Goal: Find specific page/section: Find specific page/section

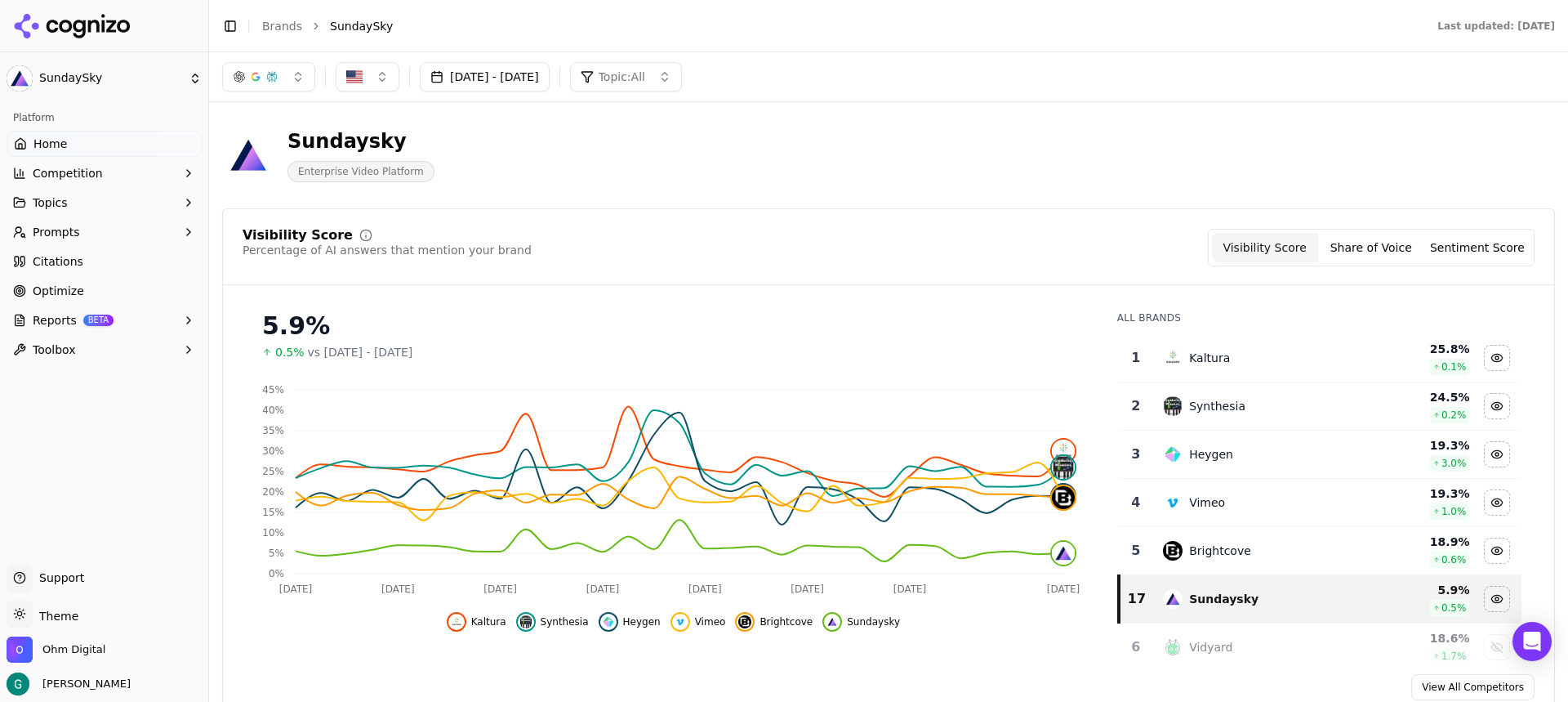
click at [52, 199] on span "Topics" at bounding box center [50, 202] width 35 height 17
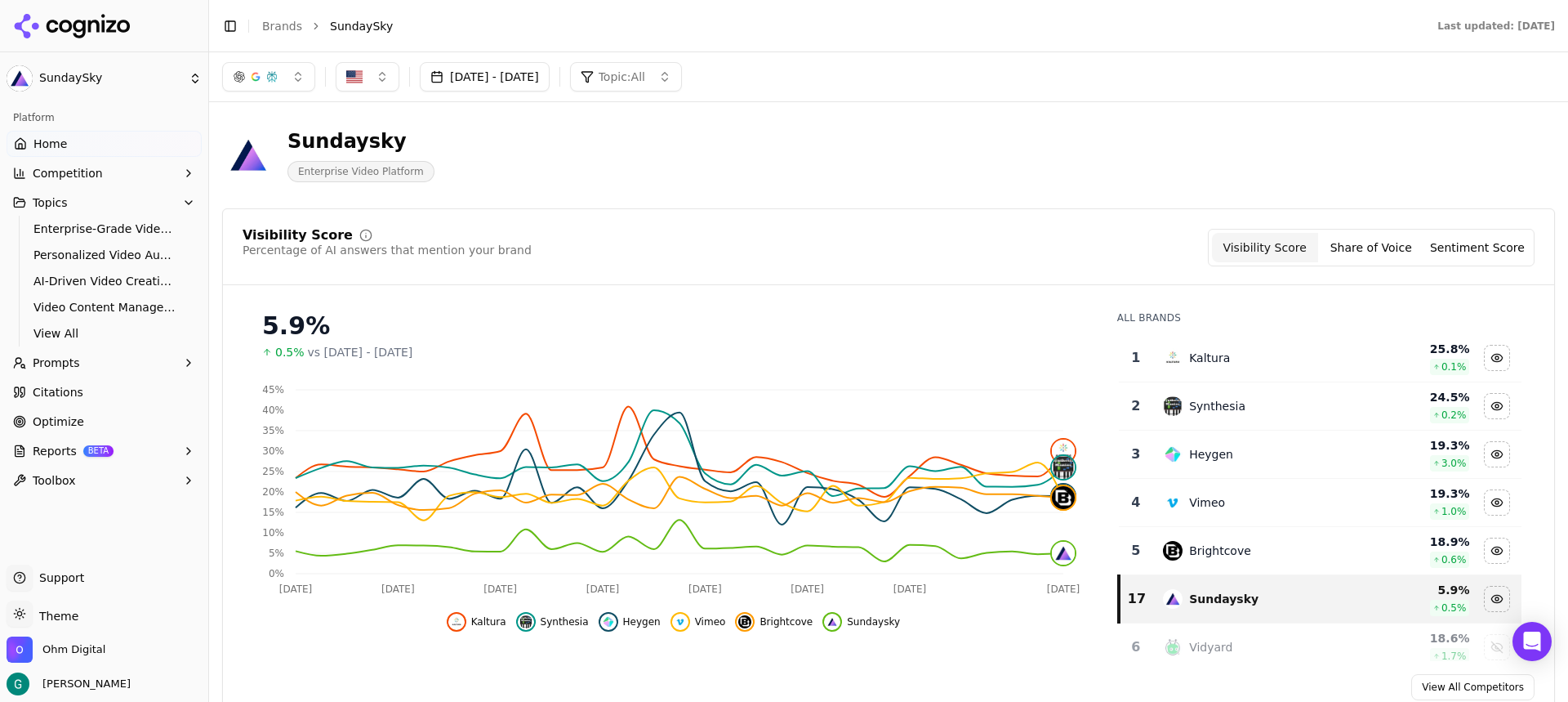
click at [46, 361] on span "Prompts" at bounding box center [56, 363] width 47 height 17
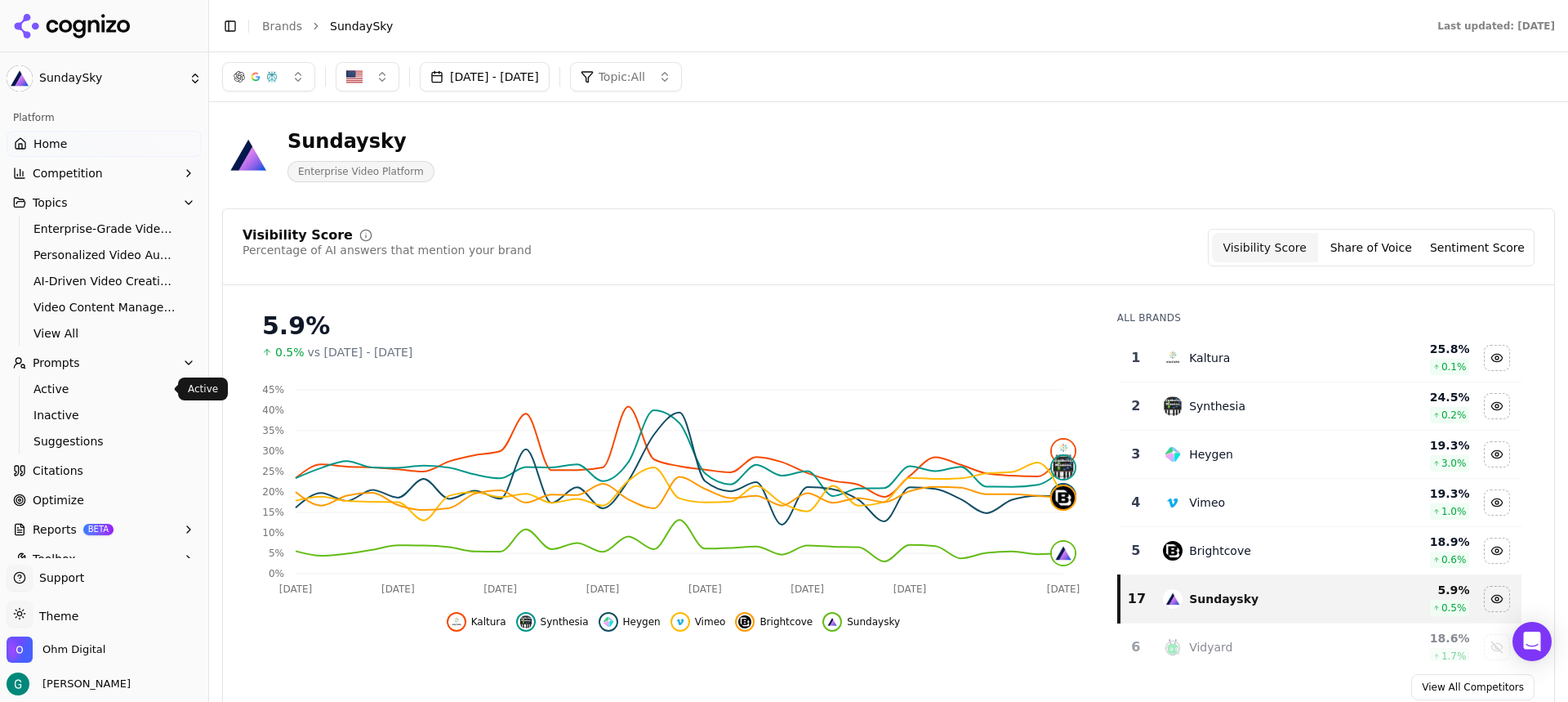
click at [43, 389] on span "Active" at bounding box center [104, 388] width 142 height 17
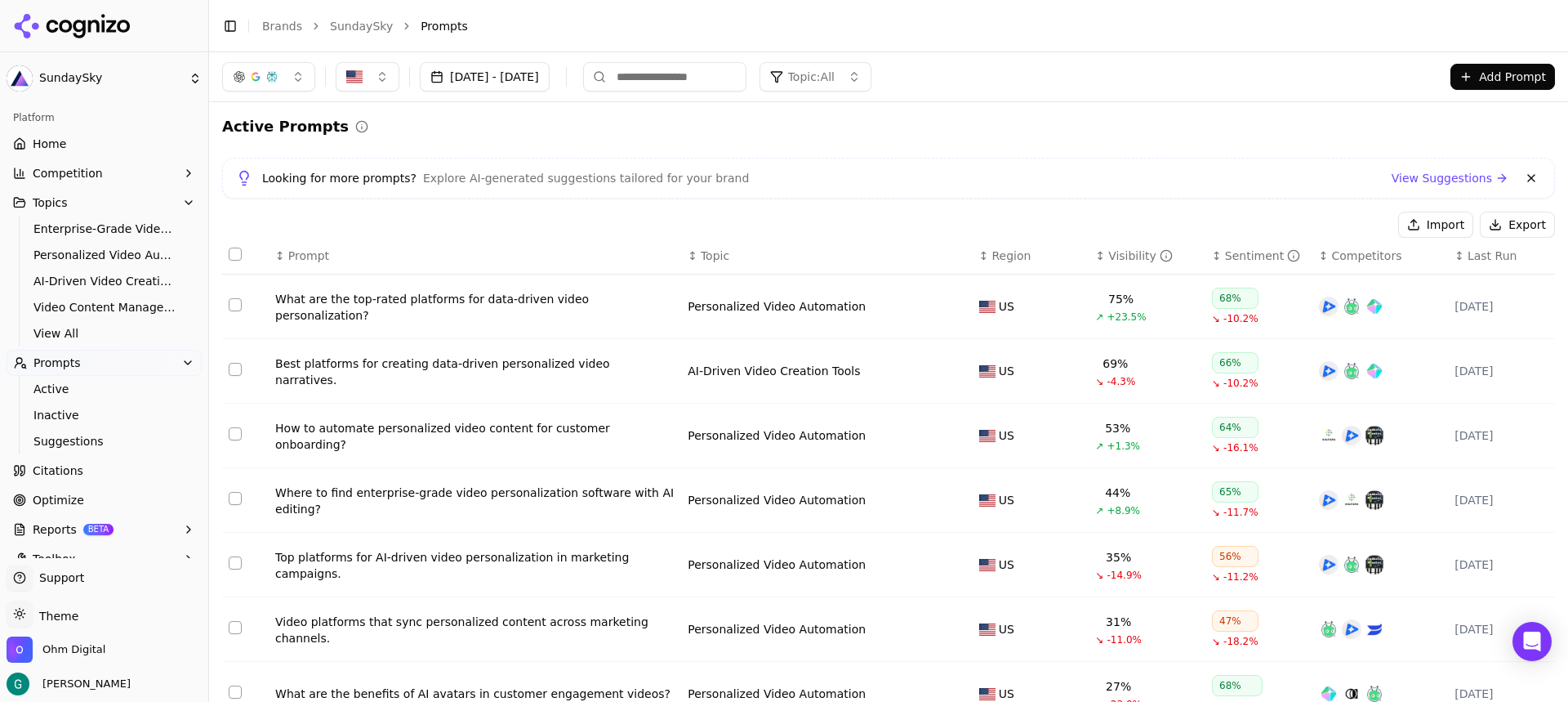
scroll to position [82, 0]
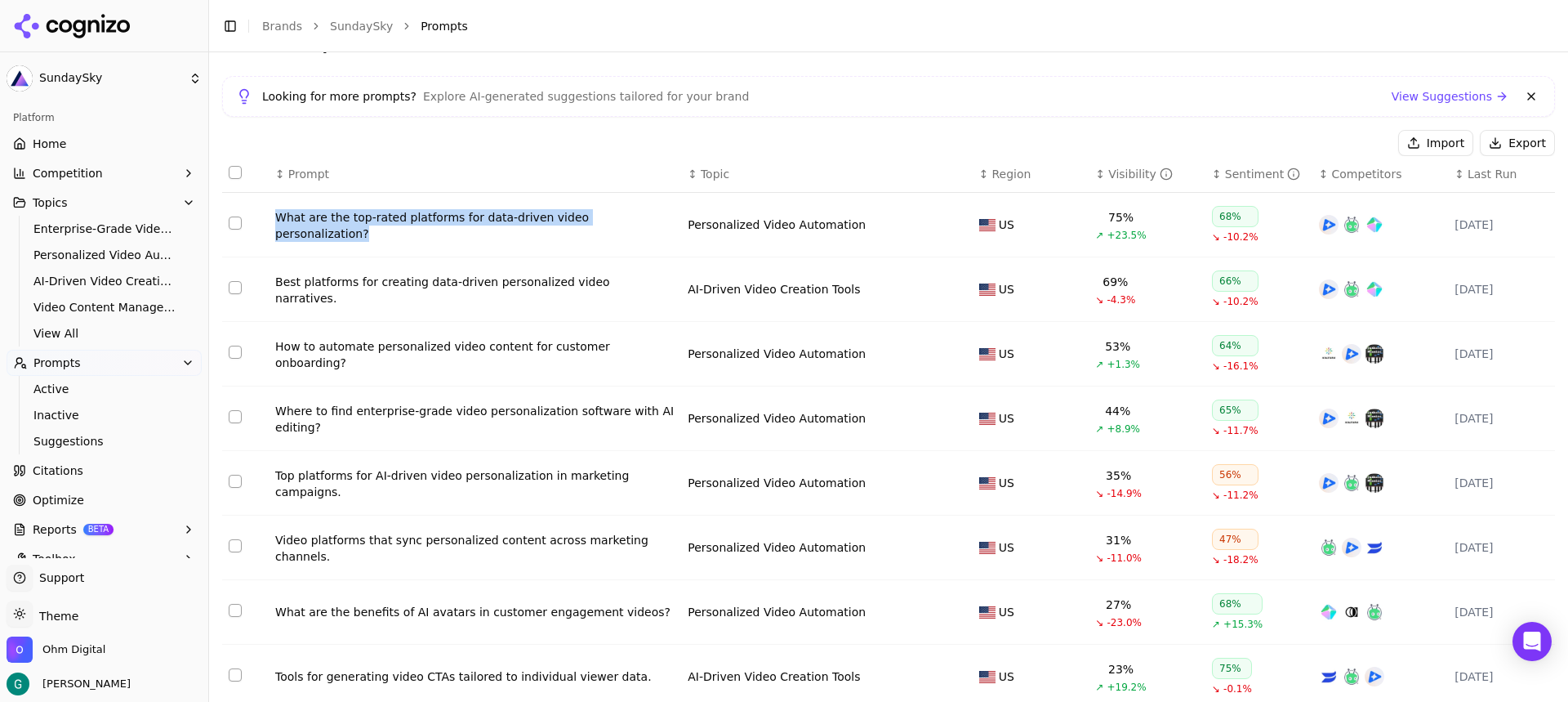
drag, startPoint x: 260, startPoint y: 223, endPoint x: 649, endPoint y: 232, distance: 389.1
click at [649, 232] on tr "What are the top-rated platforms for data-driven video personalization? Persona…" at bounding box center [889, 225] width 1333 height 65
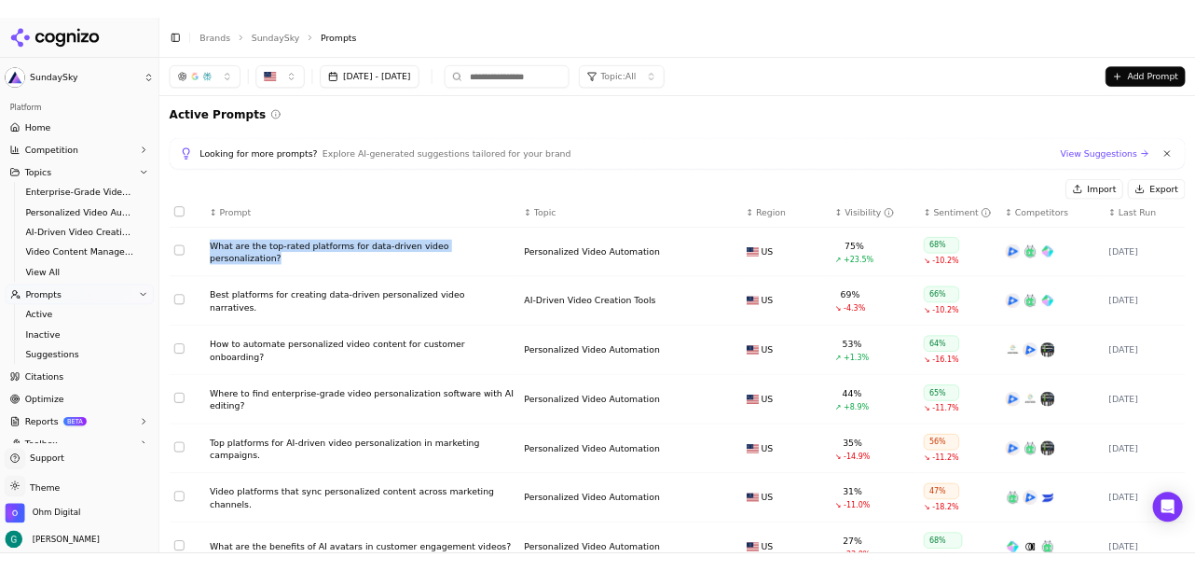
scroll to position [23, 0]
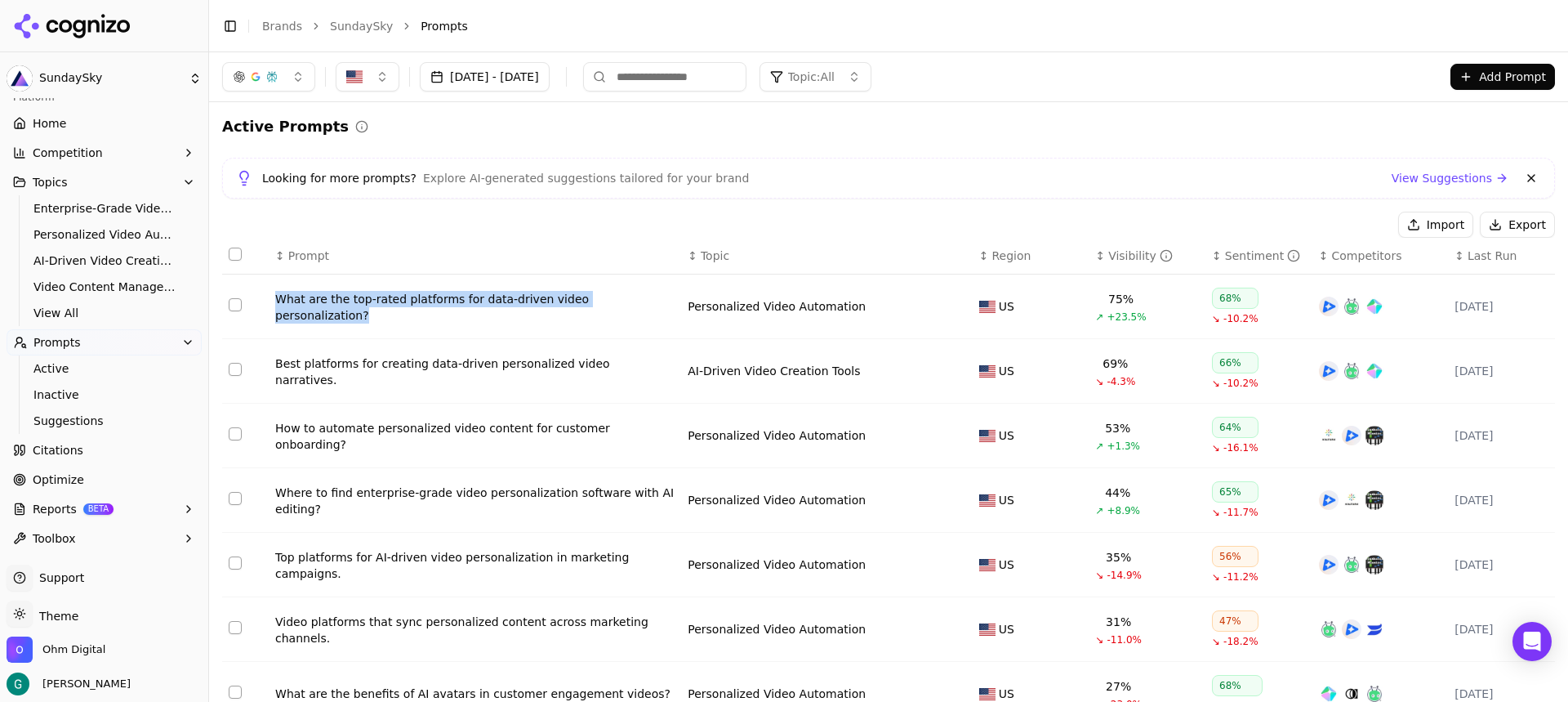
click at [57, 450] on span "Citations" at bounding box center [58, 450] width 51 height 17
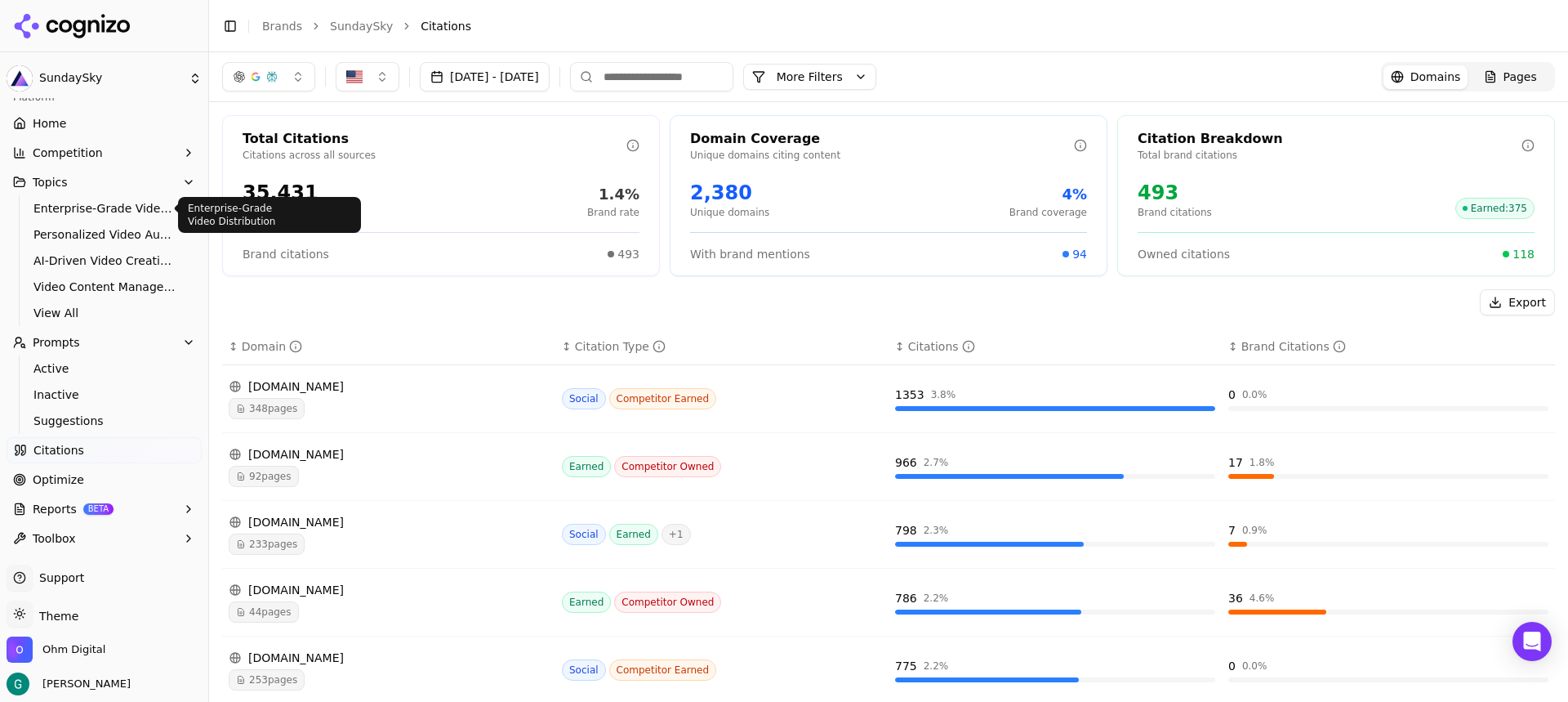
click at [118, 209] on span "Enterprise-Grade Video Distribution" at bounding box center [104, 208] width 142 height 17
